Goal: Find specific page/section: Find specific page/section

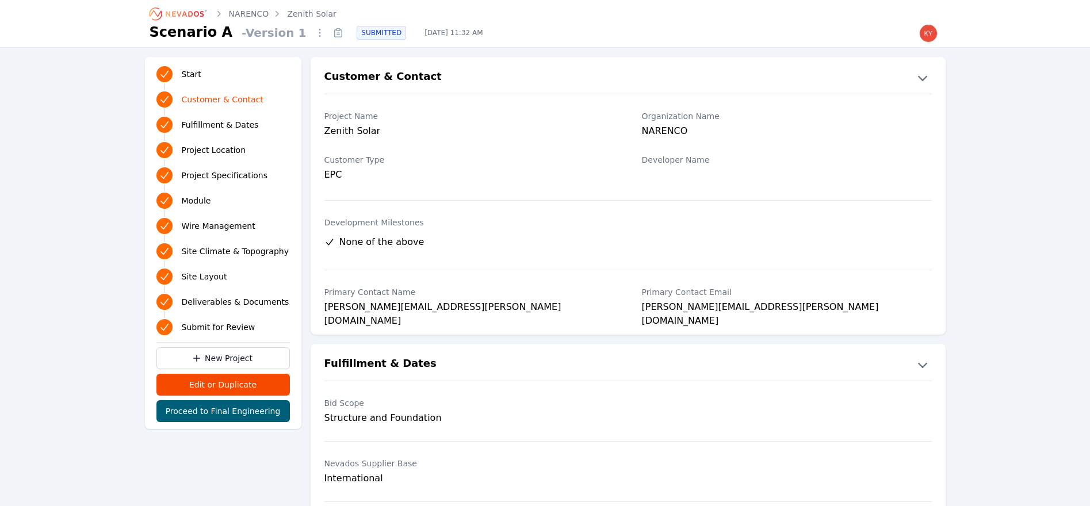
click at [195, 15] on icon "Breadcrumb" at bounding box center [185, 14] width 38 height 6
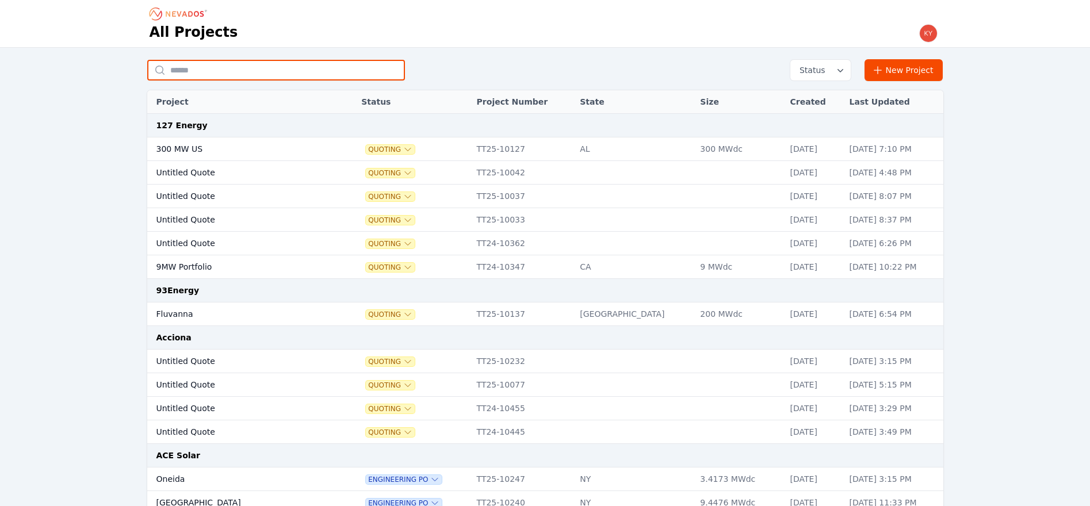
click at [316, 69] on input "text" at bounding box center [276, 70] width 258 height 21
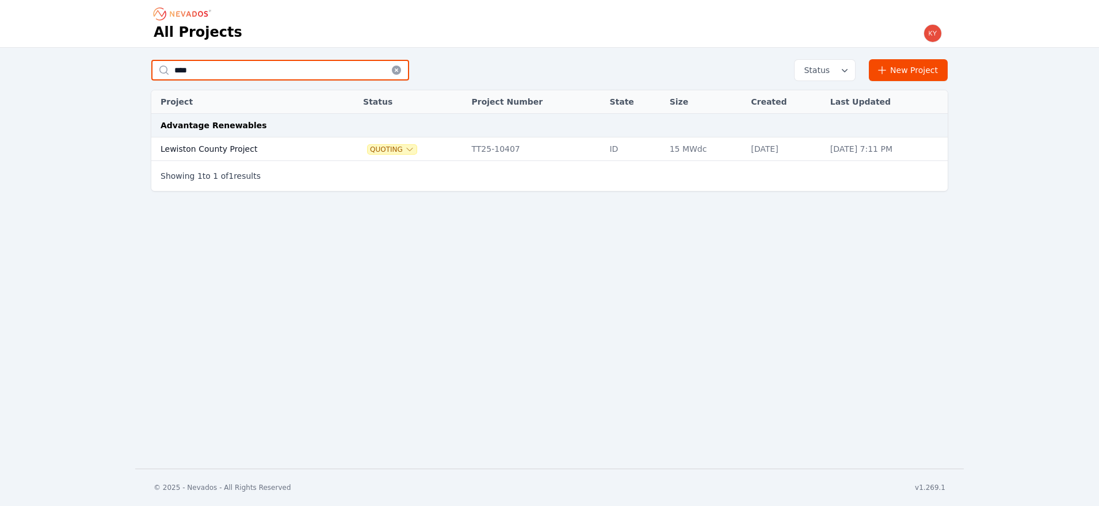
type input "****"
click at [269, 154] on td "Lewiston County Project" at bounding box center [244, 149] width 187 height 24
